Goal: Transaction & Acquisition: Book appointment/travel/reservation

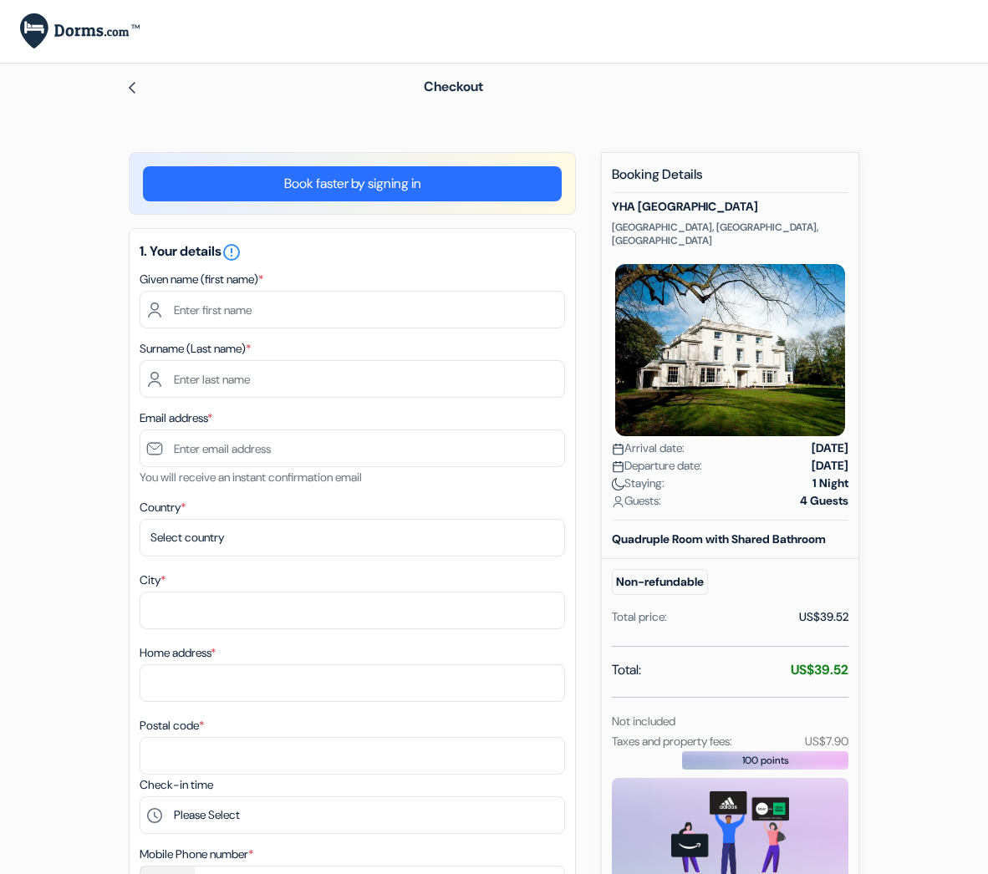
click at [43, 535] on form "Checkout add_box YHA [GEOGRAPHIC_DATA] [GEOGRAPHIC_DATA], [GEOGRAPHIC_DATA], [G…" at bounding box center [494, 836] width 988 height 1545
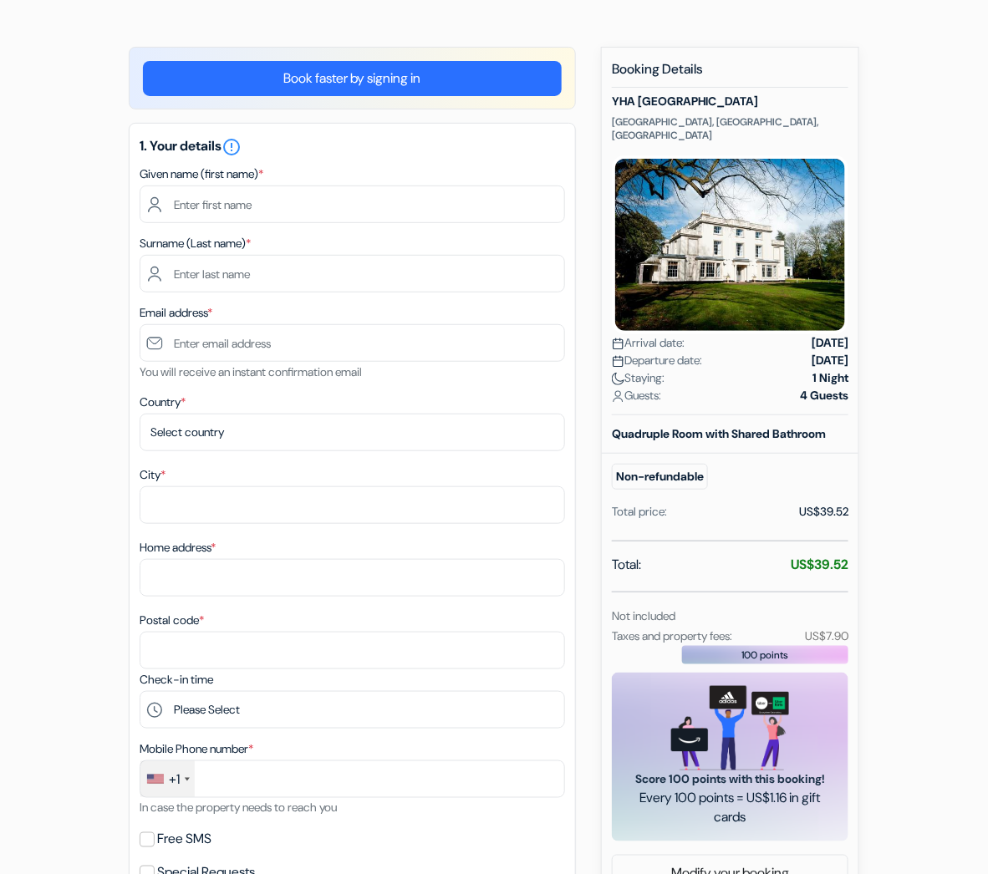
scroll to position [110, 0]
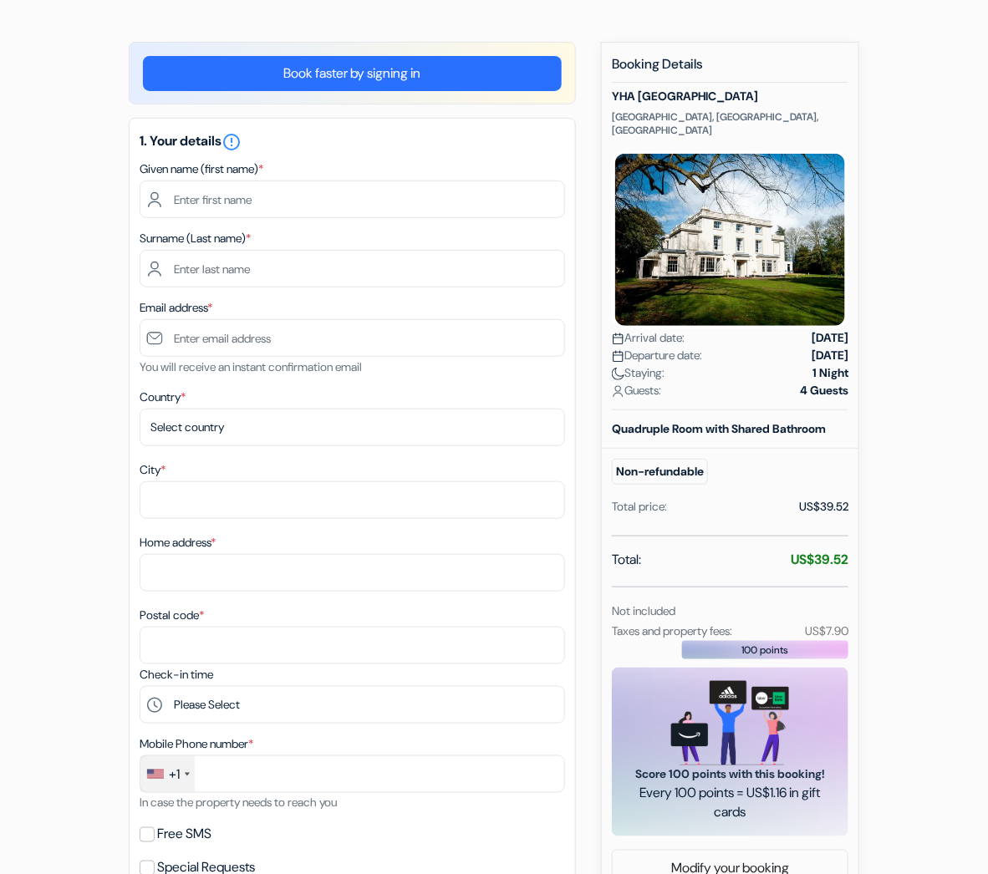
click at [762, 615] on div "Not included" at bounding box center [687, 611] width 171 height 20
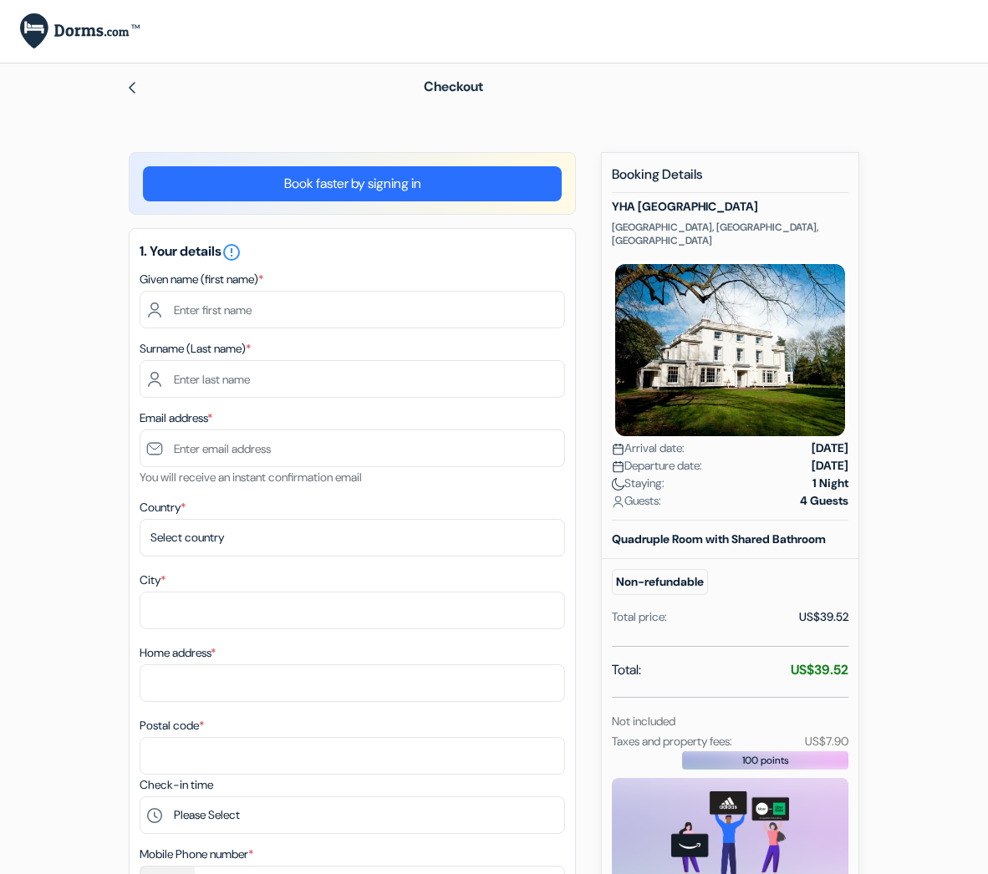
scroll to position [110, 0]
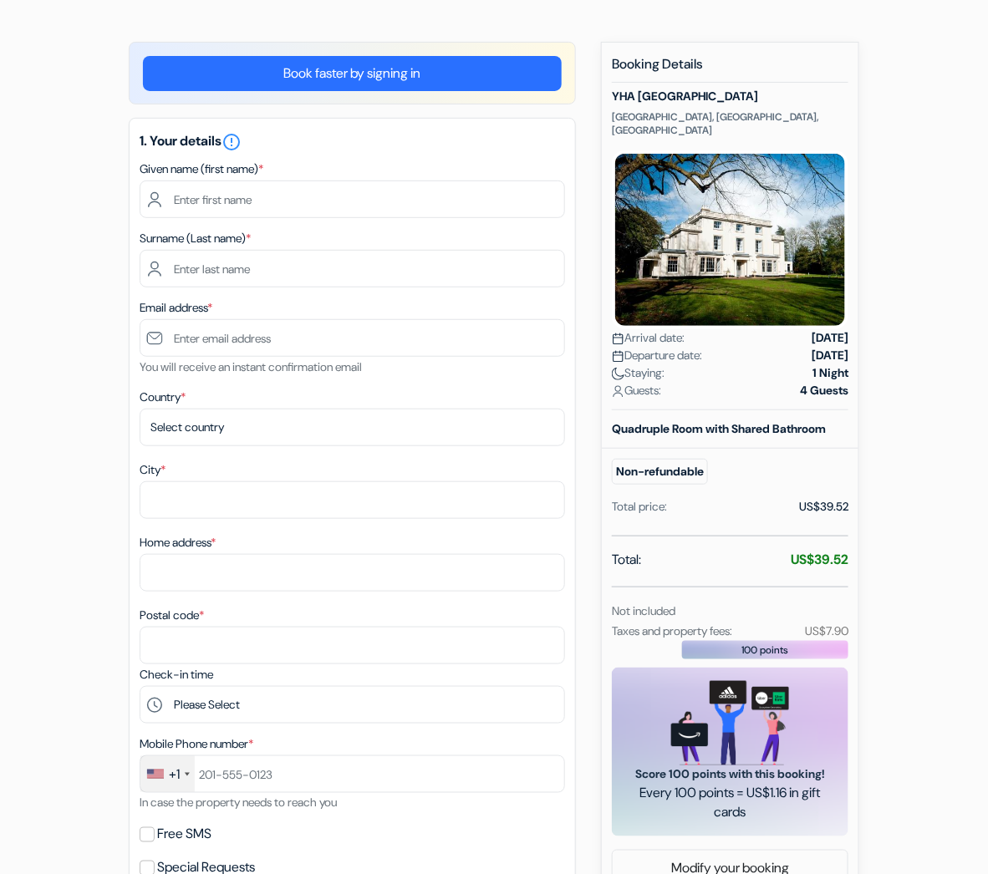
click at [775, 607] on div "Not included" at bounding box center [730, 611] width 257 height 20
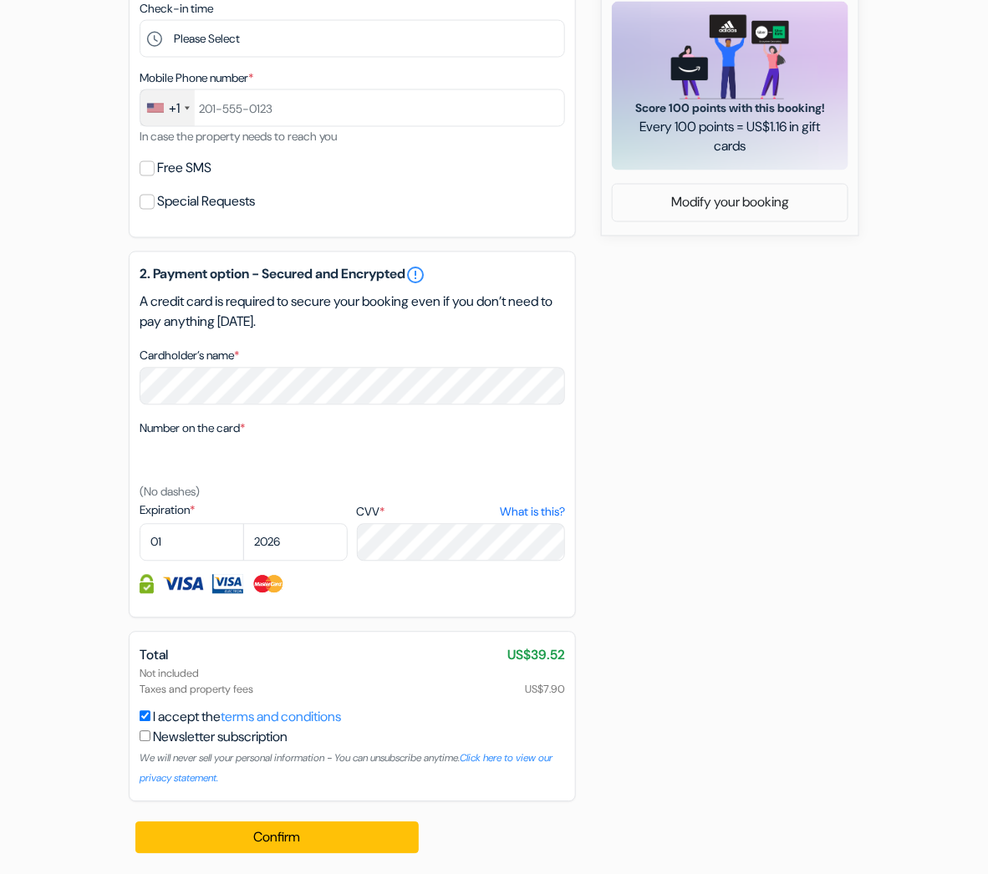
click at [678, 553] on div "add_box YHA [GEOGRAPHIC_DATA] [GEOGRAPHIC_DATA], [GEOGRAPHIC_DATA], [GEOGRAPHIC…" at bounding box center [494, 125] width 802 height 1499
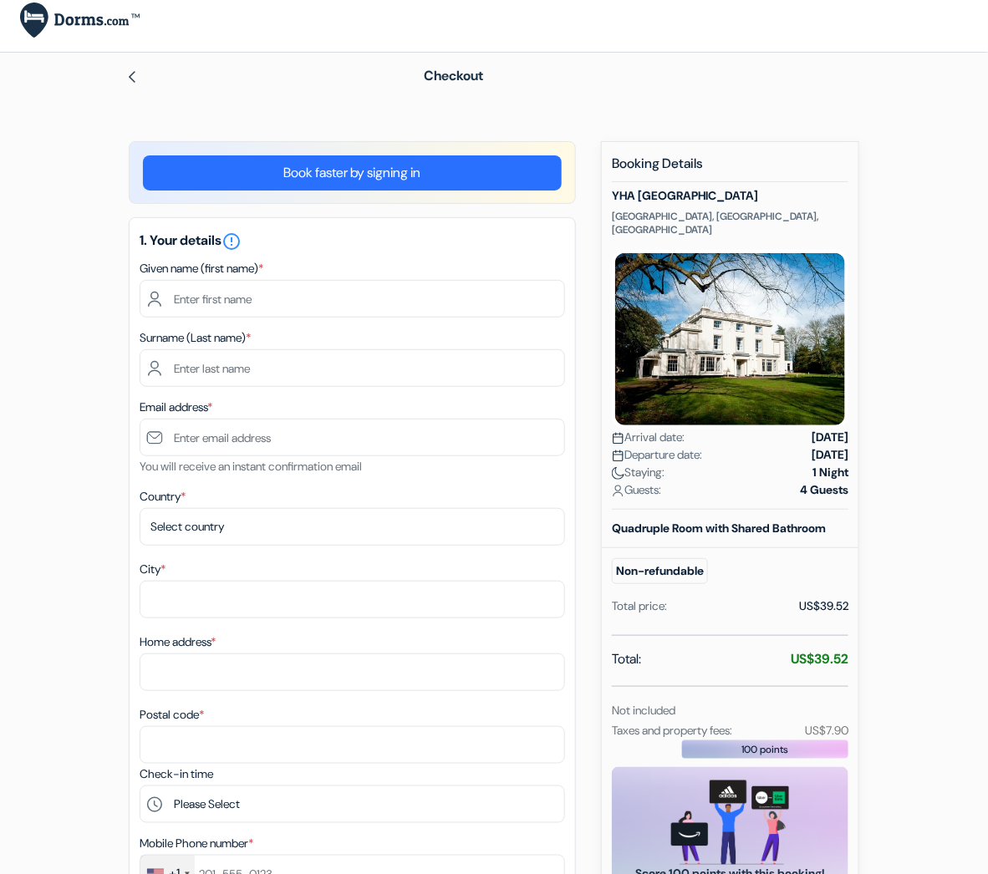
scroll to position [21, 0]
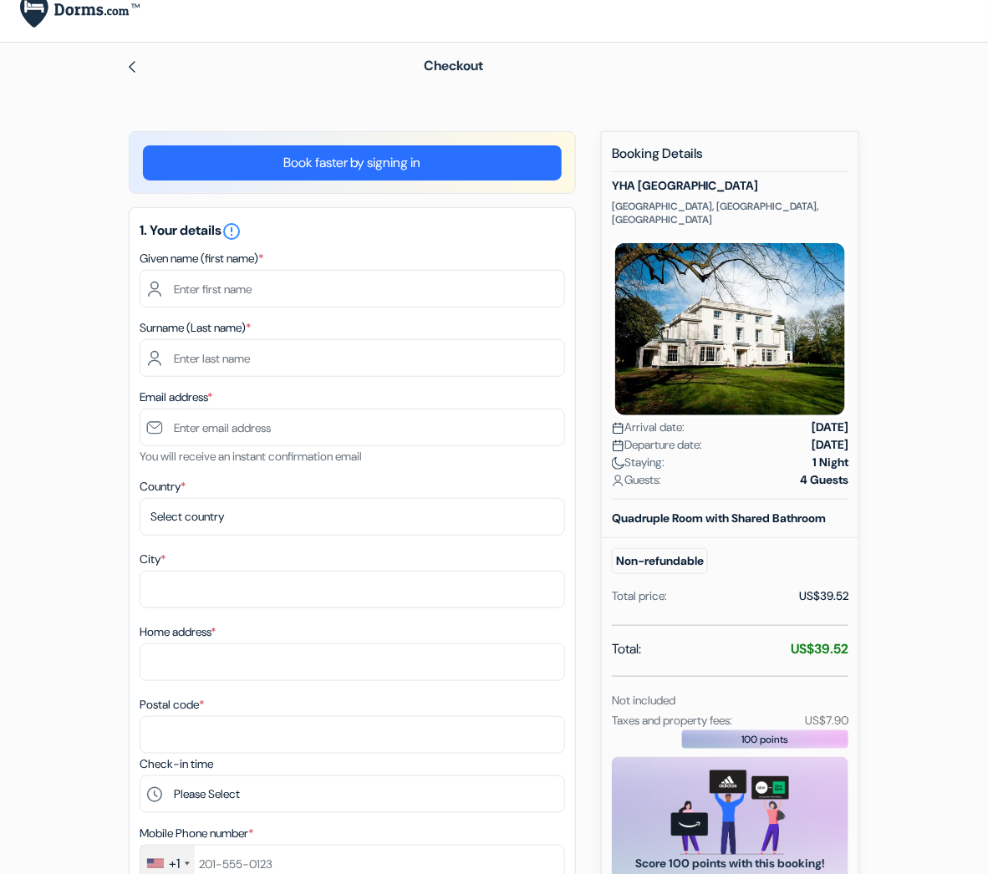
click at [771, 699] on div "Not included" at bounding box center [687, 700] width 171 height 20
click at [779, 705] on div "Not included" at bounding box center [730, 700] width 257 height 20
click at [117, 483] on div "add_box YHA [GEOGRAPHIC_DATA] [GEOGRAPHIC_DATA], [GEOGRAPHIC_DATA], [GEOGRAPHIC…" at bounding box center [494, 880] width 802 height 1499
click at [757, 704] on div "Not included" at bounding box center [687, 700] width 171 height 20
click at [745, 649] on div "Total: US$39.52" at bounding box center [730, 650] width 237 height 23
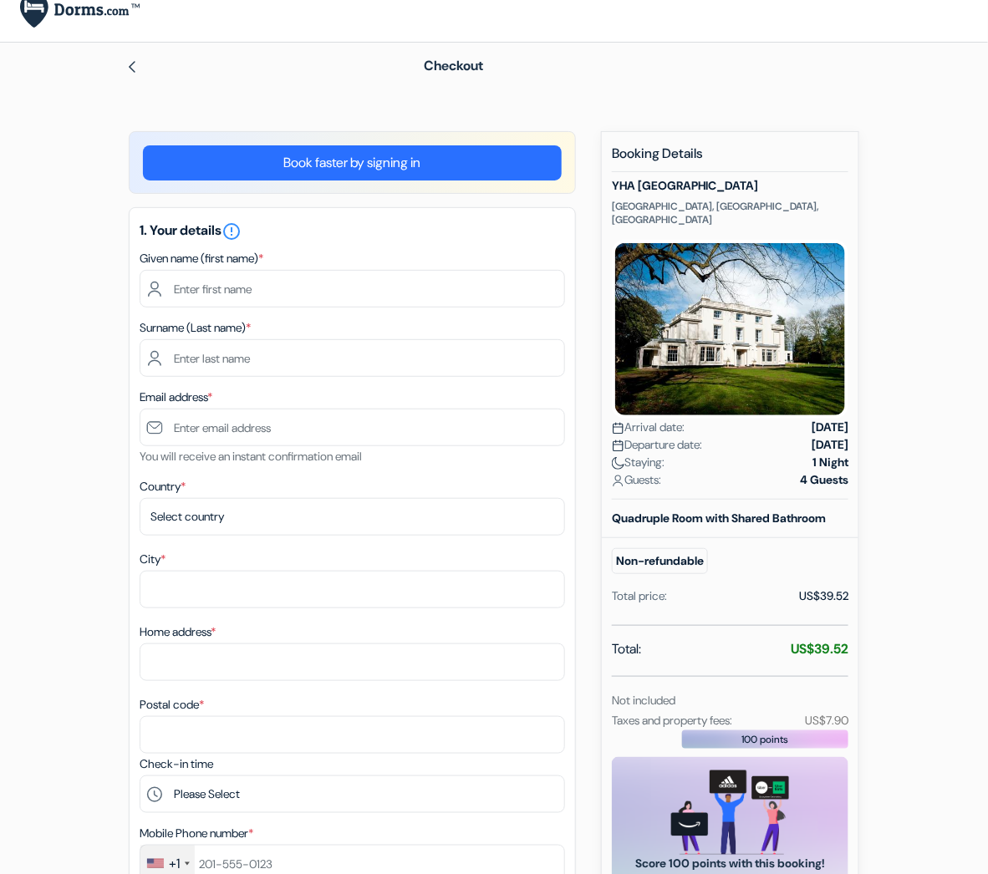
click at [735, 664] on div "Total: US$39.52 Not included Taxes and property fees: US$7.90" at bounding box center [730, 684] width 237 height 91
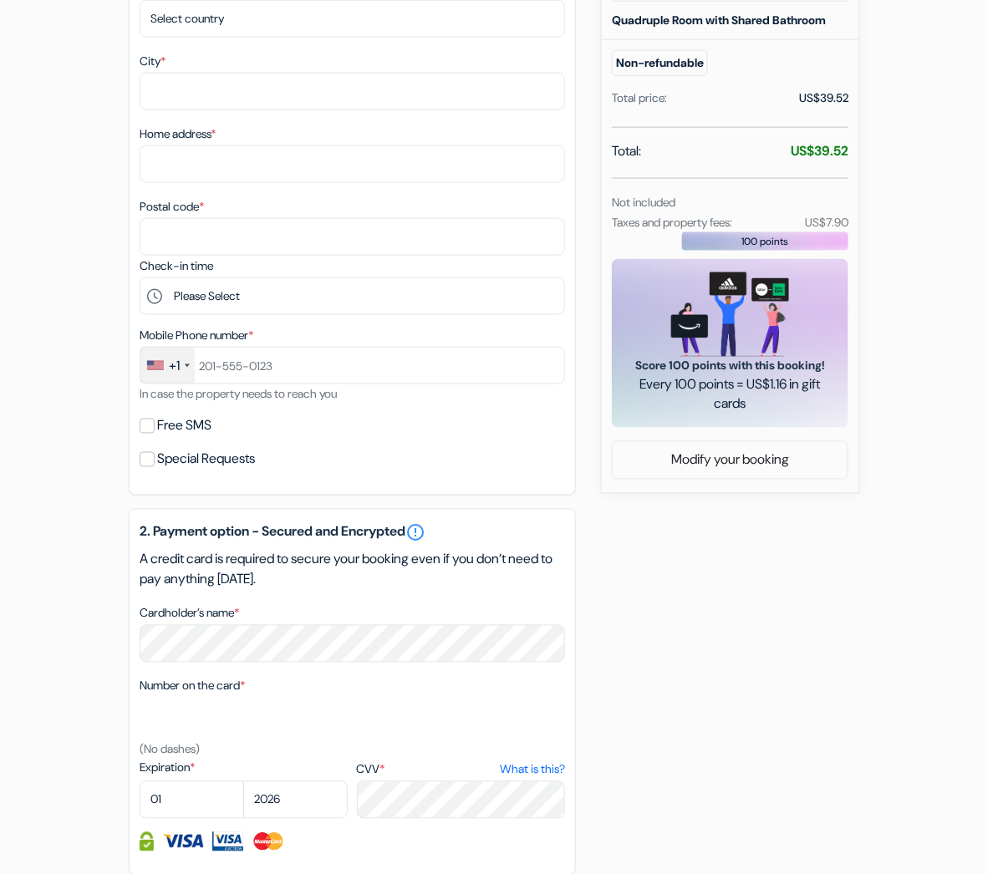
scroll to position [787, 0]
